Goal: Information Seeking & Learning: Learn about a topic

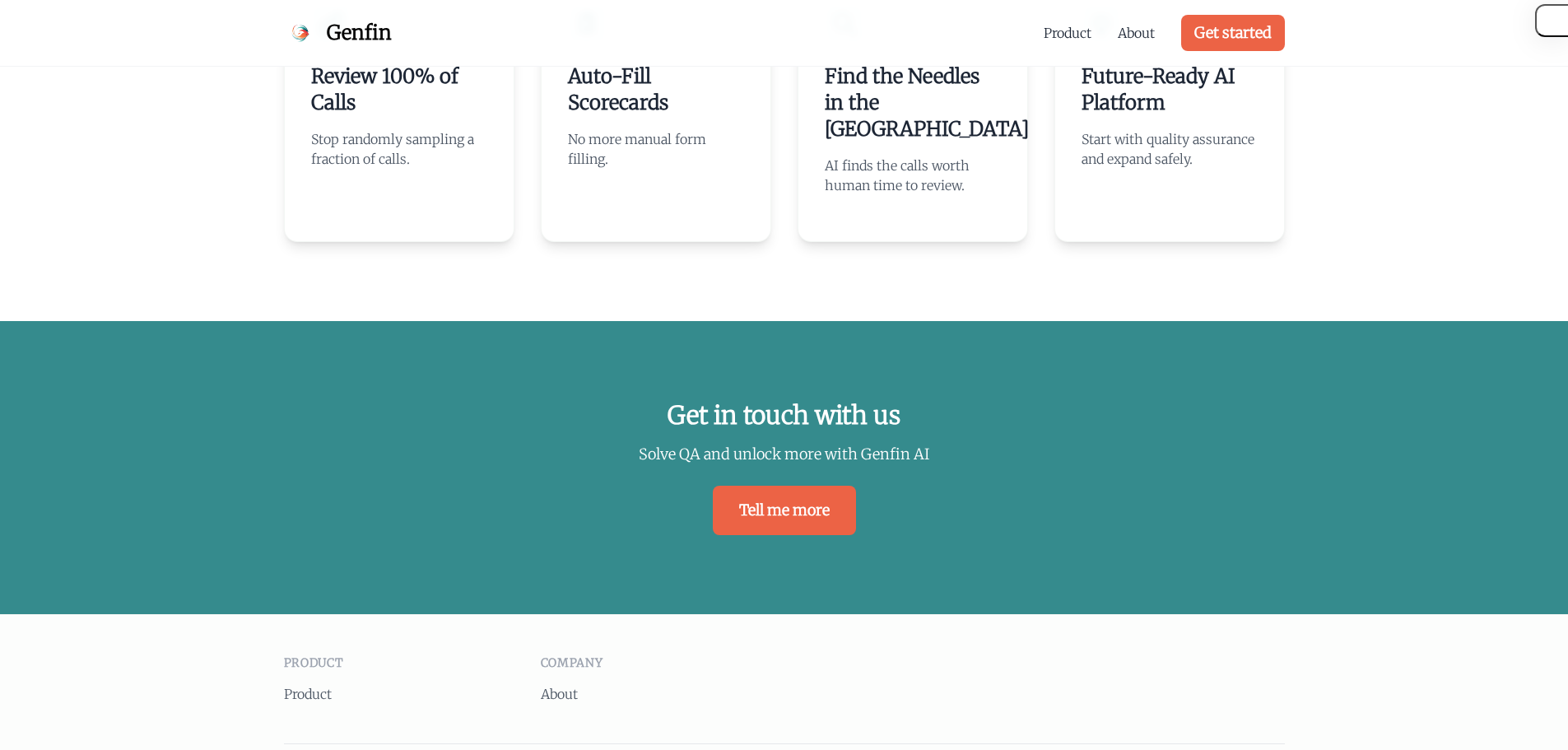
scroll to position [3520, 0]
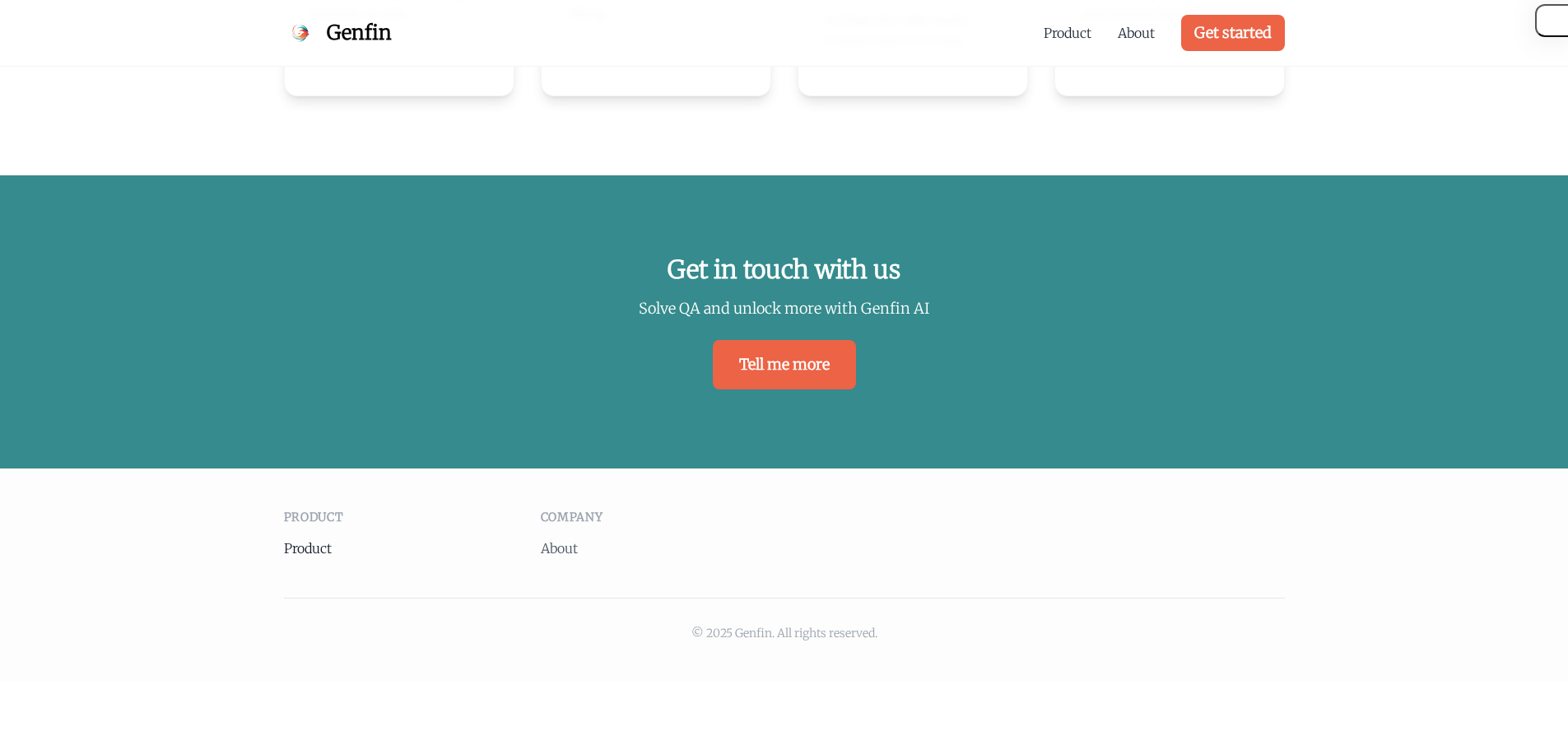
click at [315, 543] on link "Product" at bounding box center [307, 549] width 48 height 16
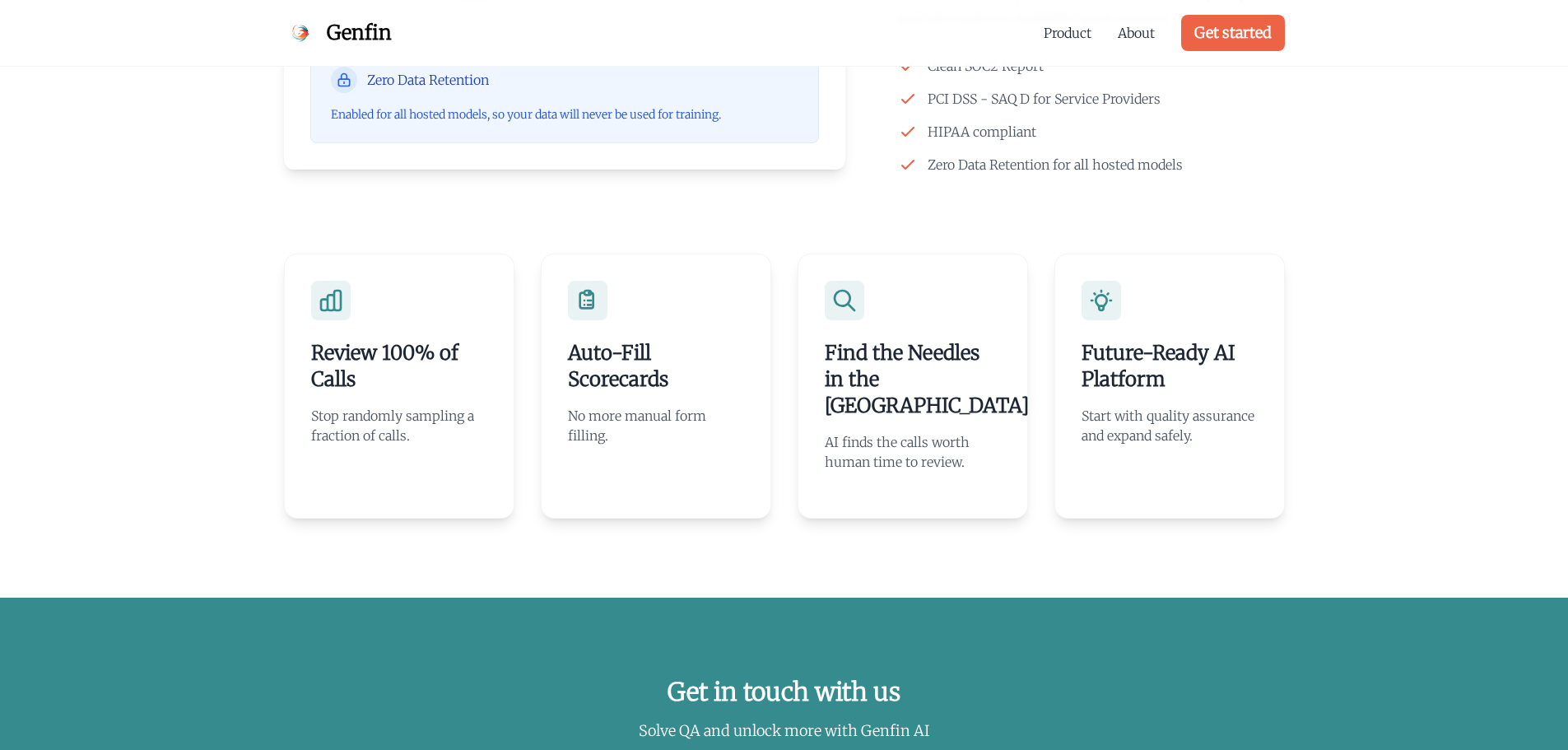
scroll to position [3420, 0]
